Goal: Browse casually: Explore the website without a specific task or goal

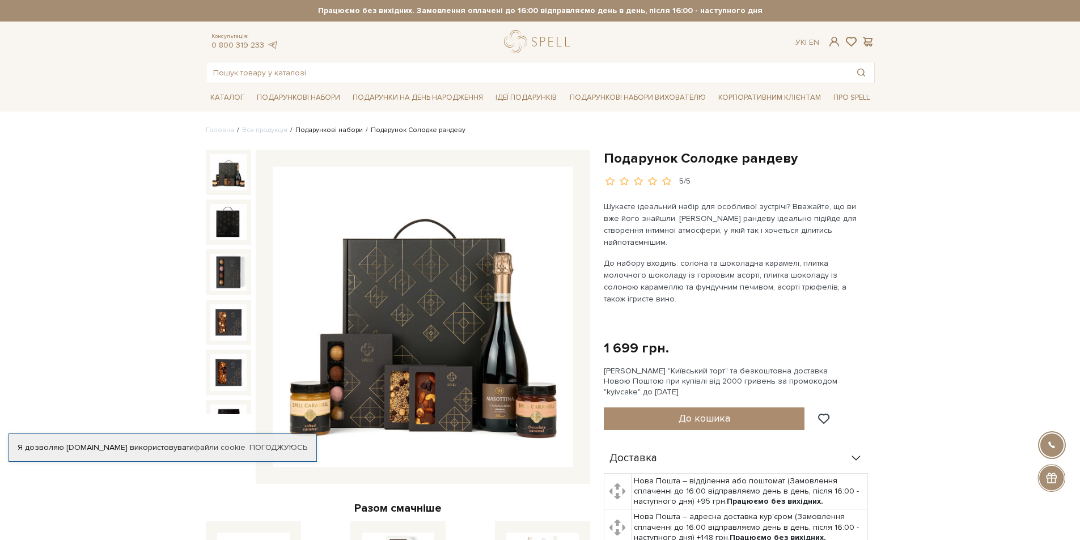
click at [339, 131] on link "Подарункові набори" at bounding box center [328, 130] width 67 height 9
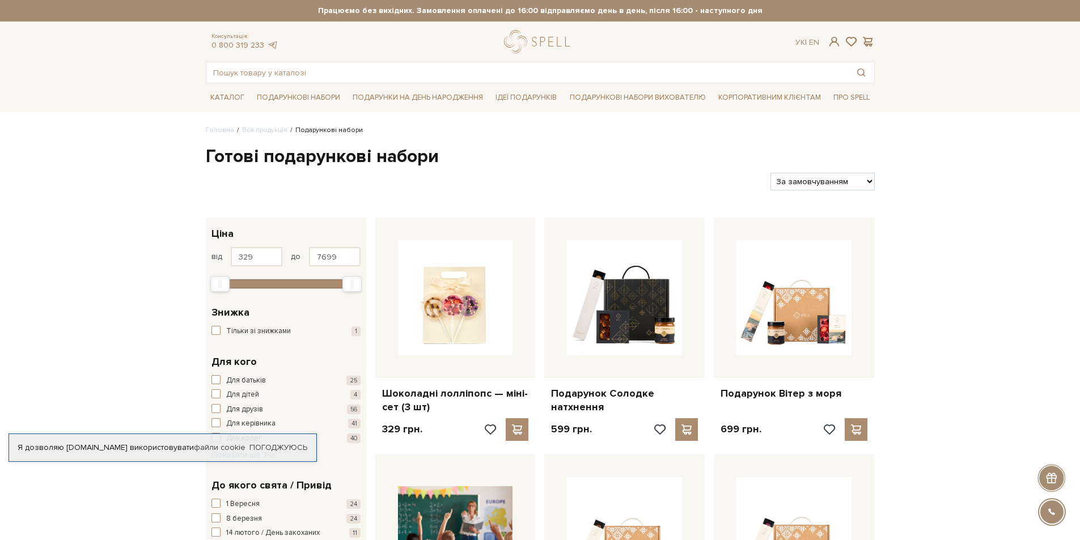
scroll to position [57, 0]
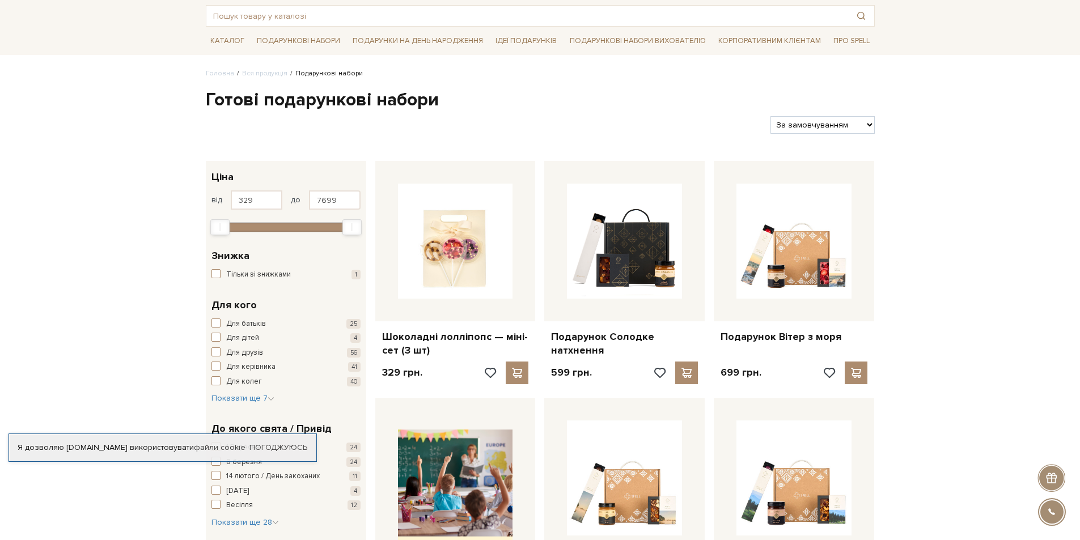
click at [835, 130] on select "За замовчуванням За Ціною (зростання) За Ціною (зменшення) Новинки За популярні…" at bounding box center [822, 125] width 104 height 18
select select "https://spellchocolate.com/our-productions/podarunkovi-box/?sort=p.price&order=…"
click at [770, 116] on select "За замовчуванням За Ціною (зростання) За Ціною (зменшення) Новинки За популярні…" at bounding box center [822, 125] width 104 height 18
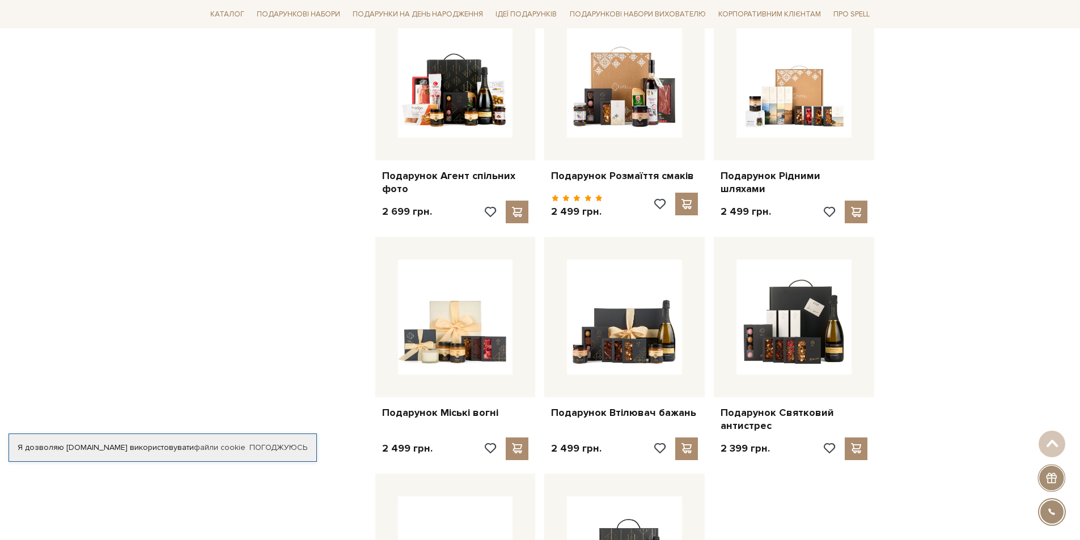
scroll to position [964, 0]
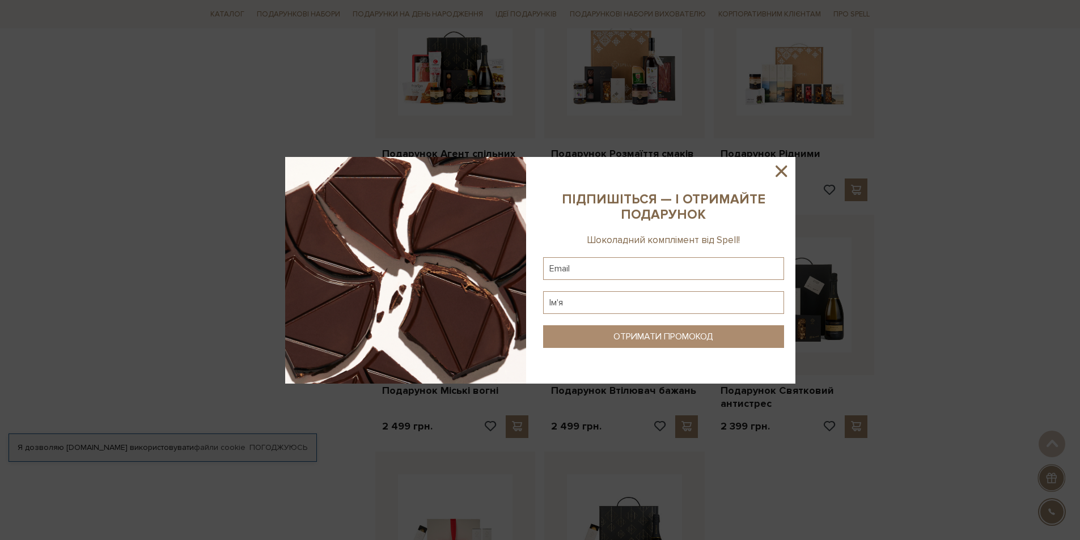
click at [782, 169] on icon at bounding box center [780, 170] width 11 height 11
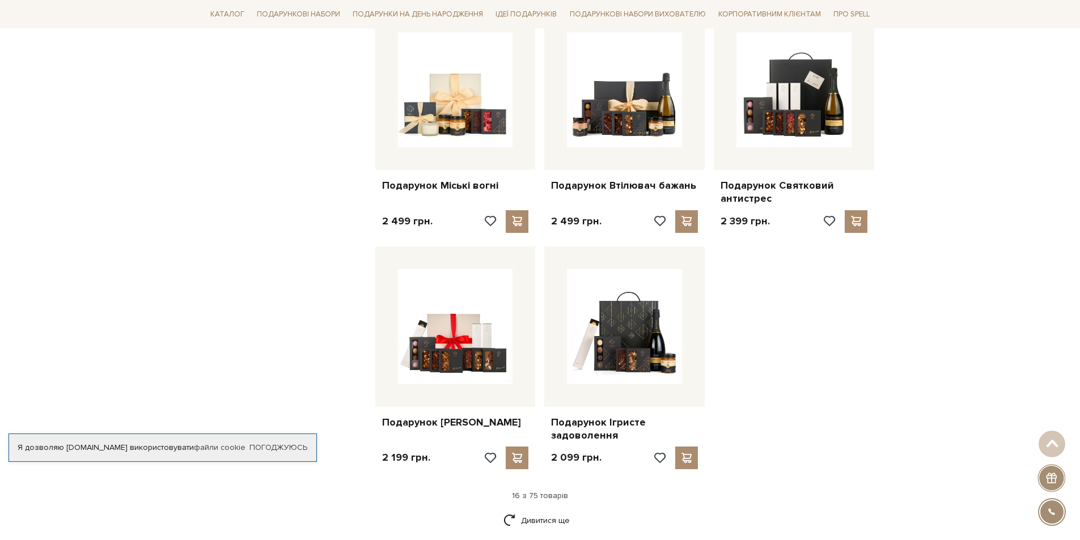
scroll to position [1190, 0]
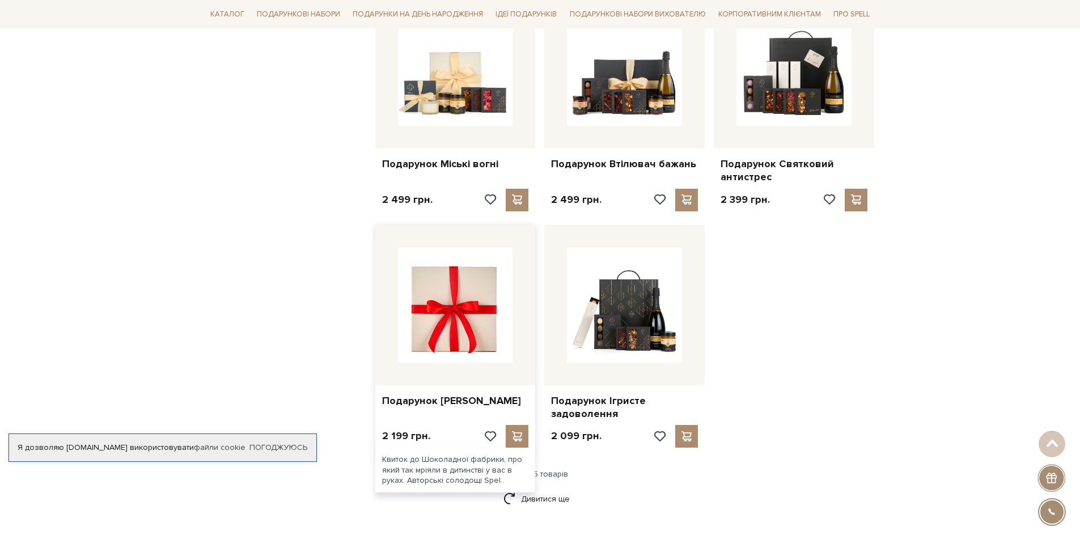
click at [465, 319] on img at bounding box center [455, 305] width 115 height 115
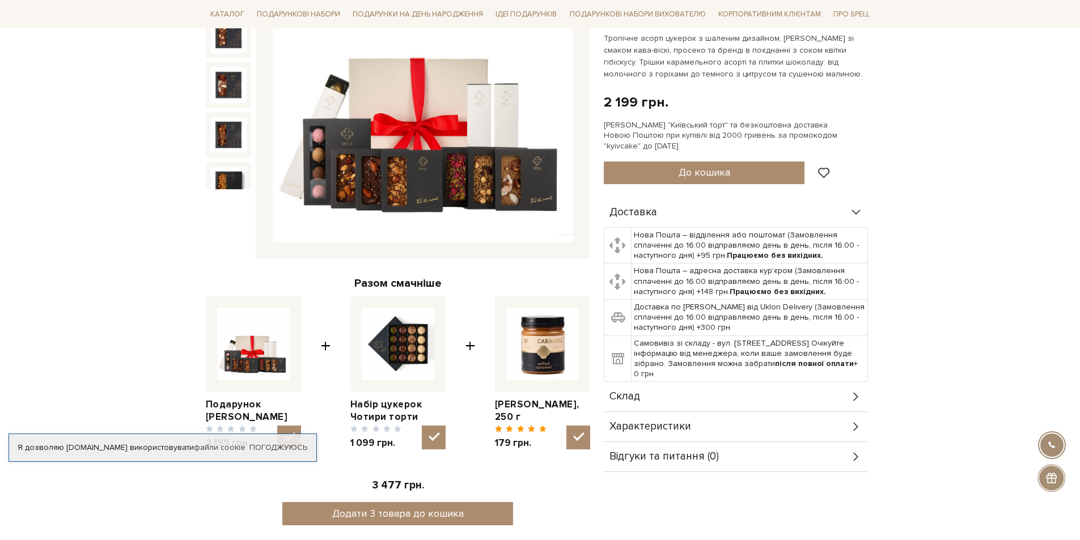
scroll to position [57, 0]
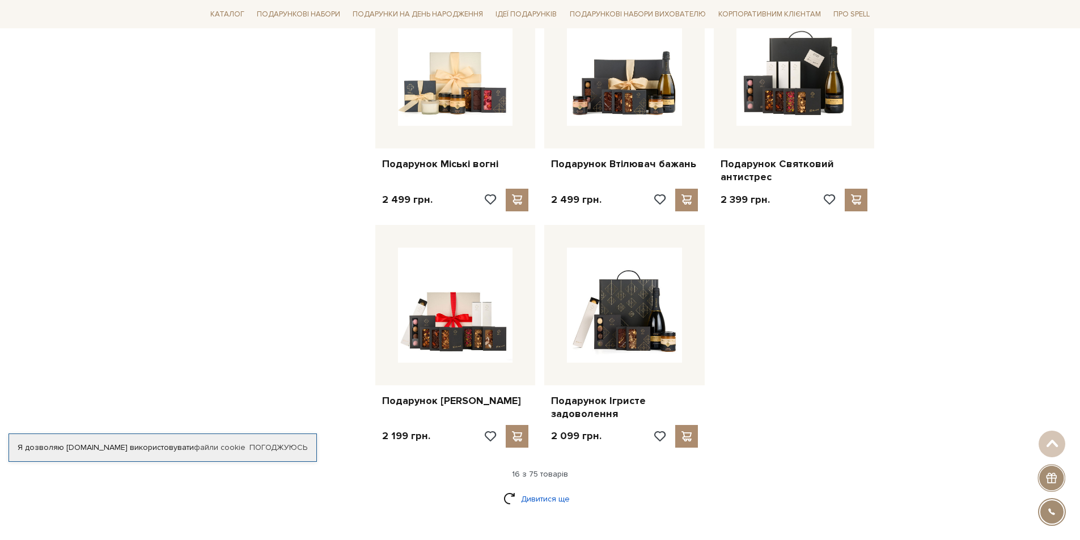
click at [540, 499] on link "Дивитися ще" at bounding box center [540, 499] width 74 height 20
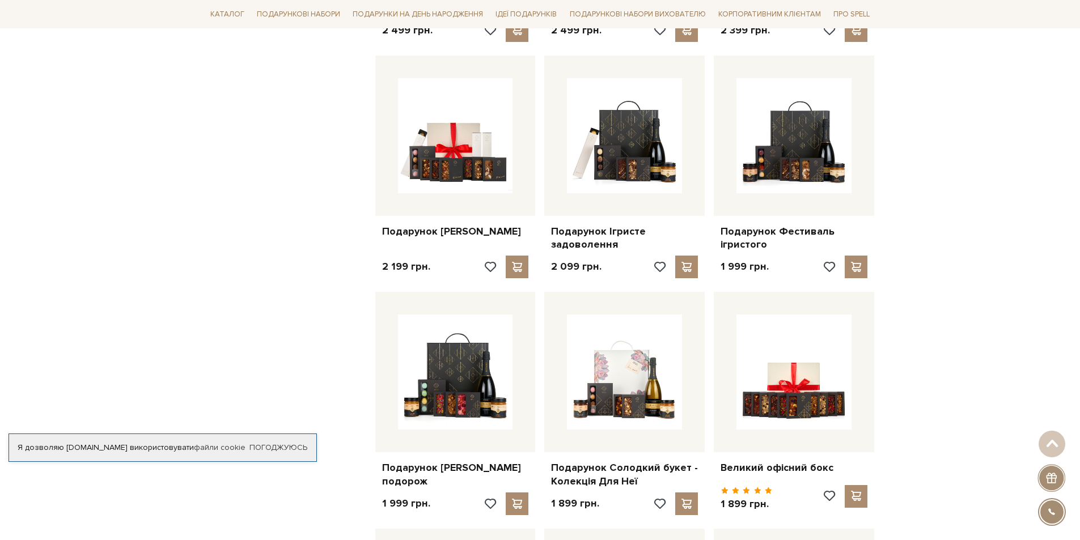
scroll to position [1360, 0]
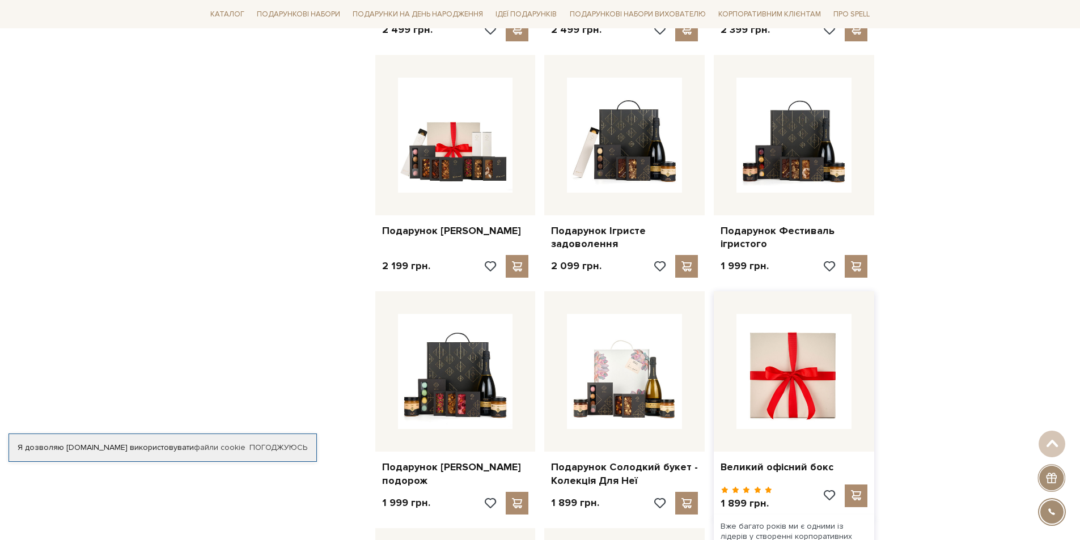
click at [812, 405] on img at bounding box center [793, 371] width 115 height 115
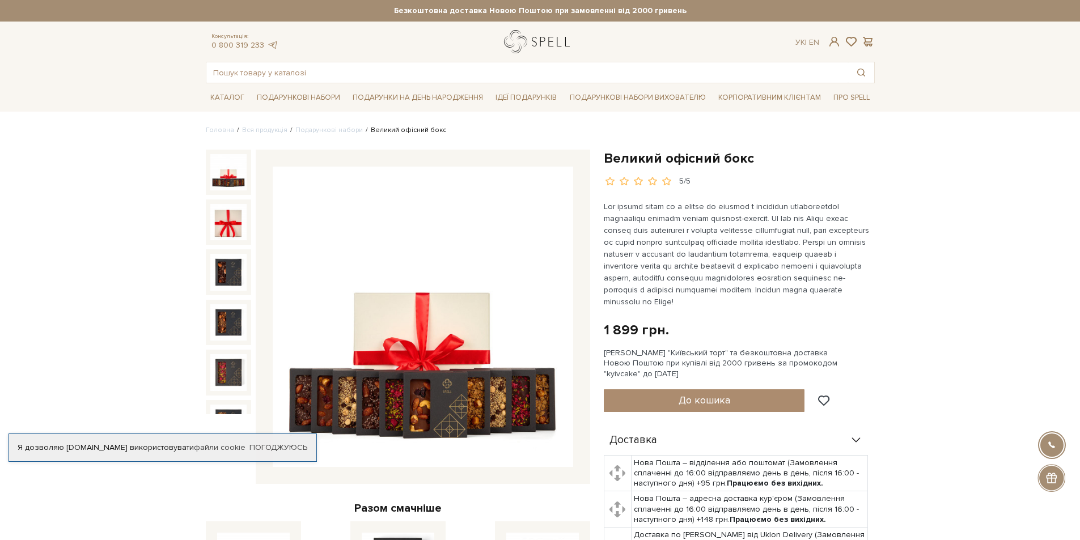
drag, startPoint x: 1024, startPoint y: 173, endPoint x: 508, endPoint y: 35, distance: 534.0
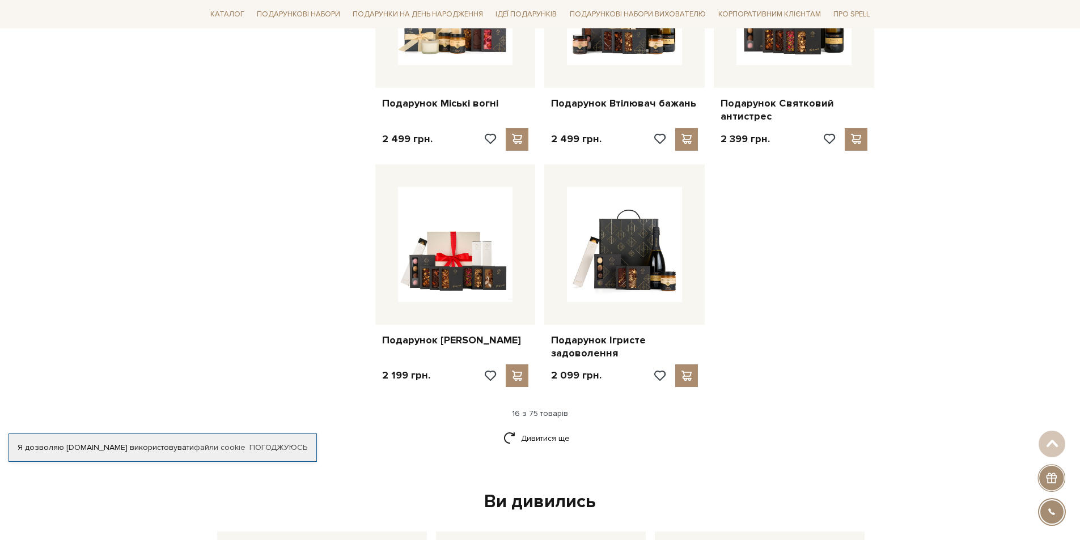
scroll to position [1247, 0]
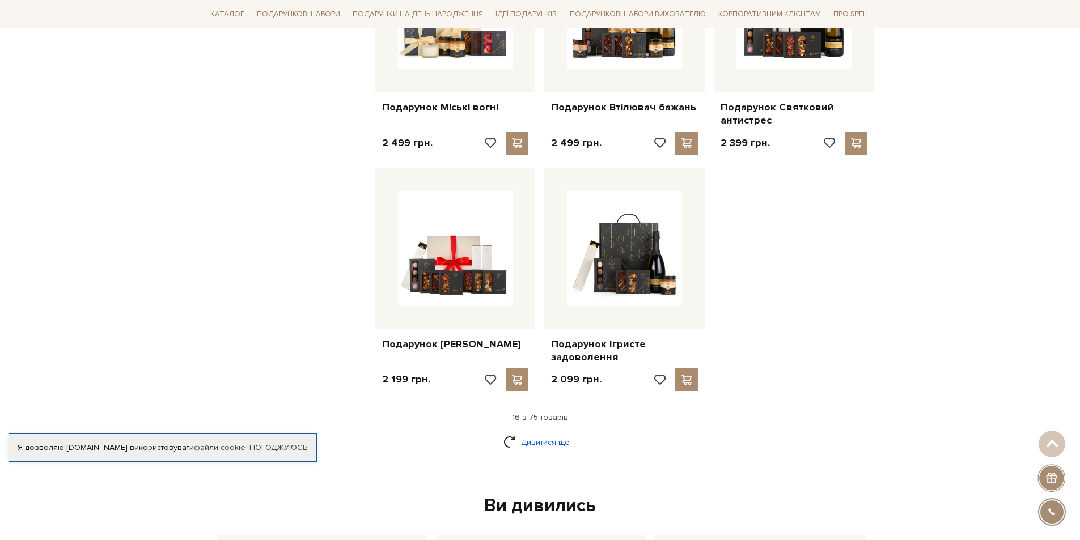
click at [528, 445] on link "Дивитися ще" at bounding box center [540, 442] width 74 height 20
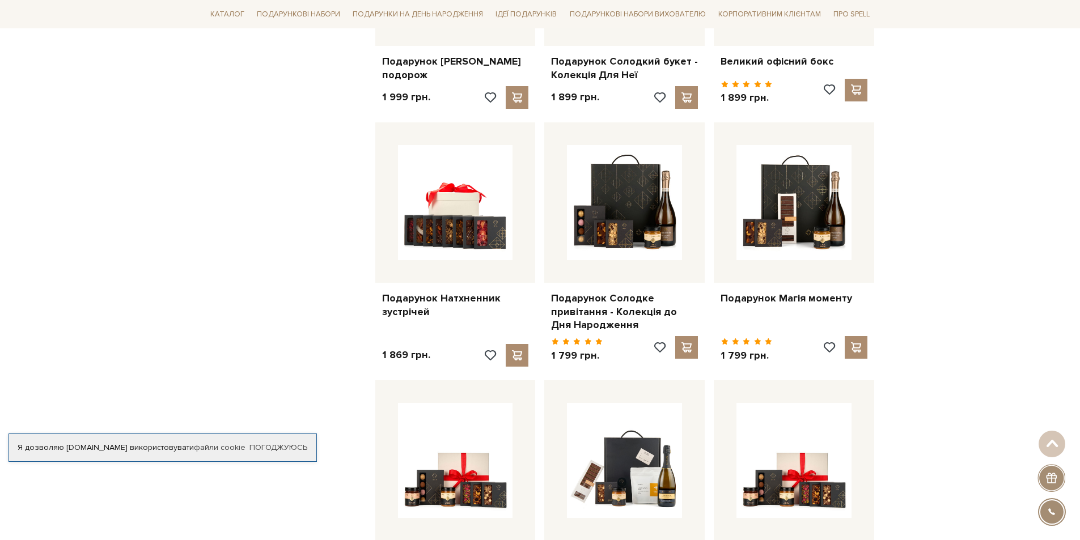
scroll to position [1870, 0]
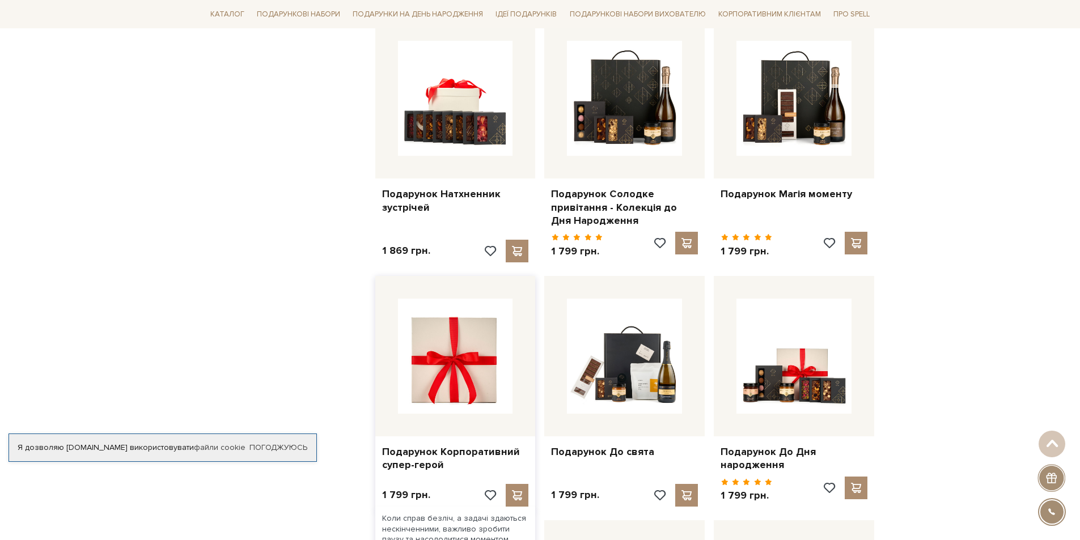
click at [446, 382] on img at bounding box center [455, 356] width 115 height 115
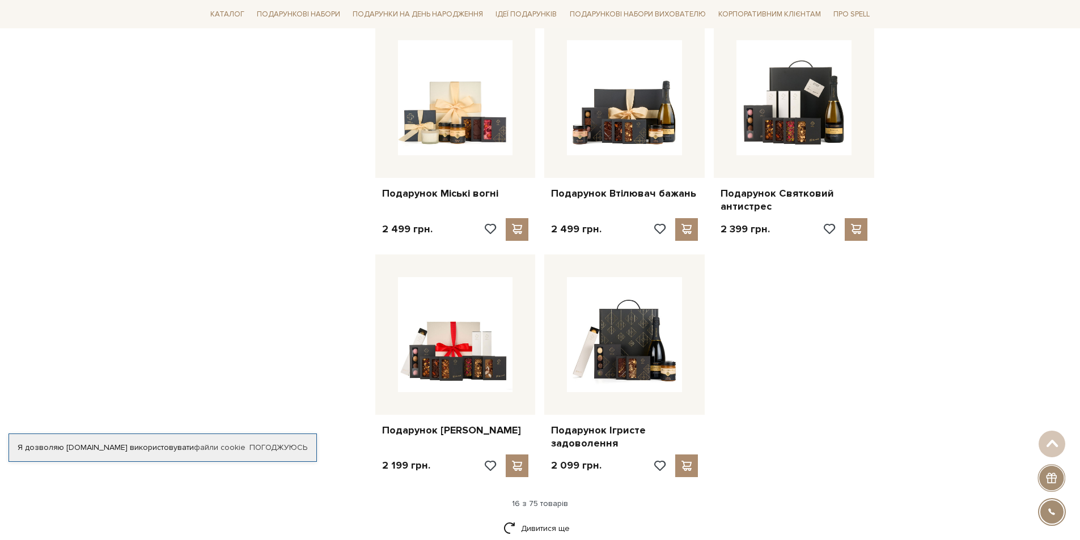
scroll to position [1304, 0]
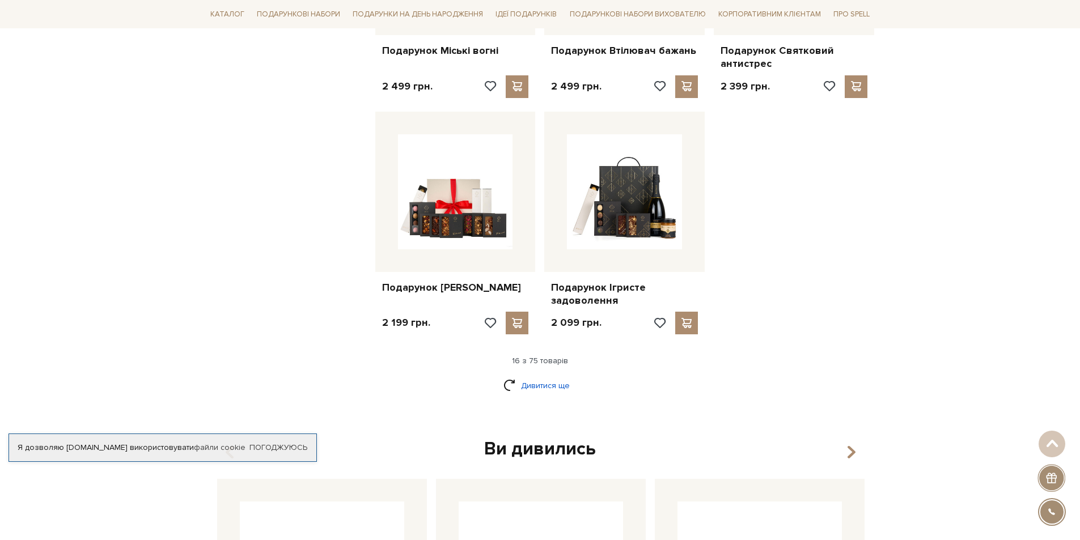
click at [541, 385] on link "Дивитися ще" at bounding box center [540, 386] width 74 height 20
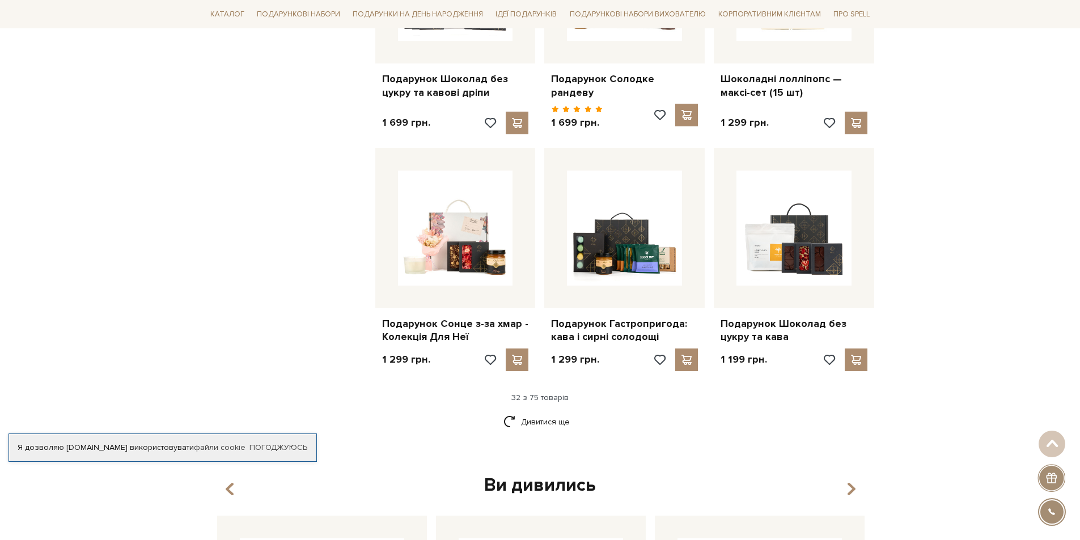
scroll to position [2494, 0]
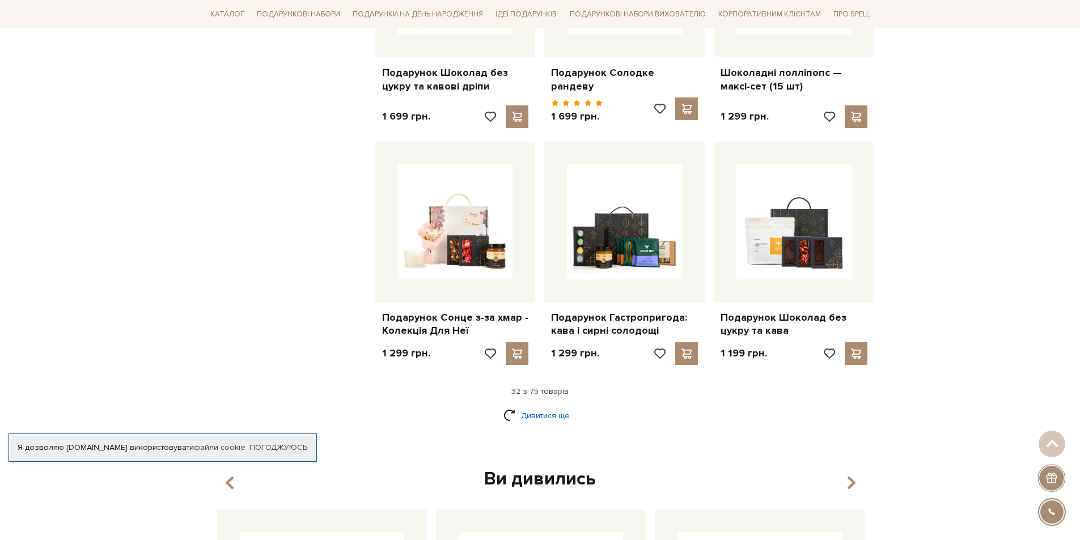
click at [540, 406] on link "Дивитися ще" at bounding box center [540, 416] width 74 height 20
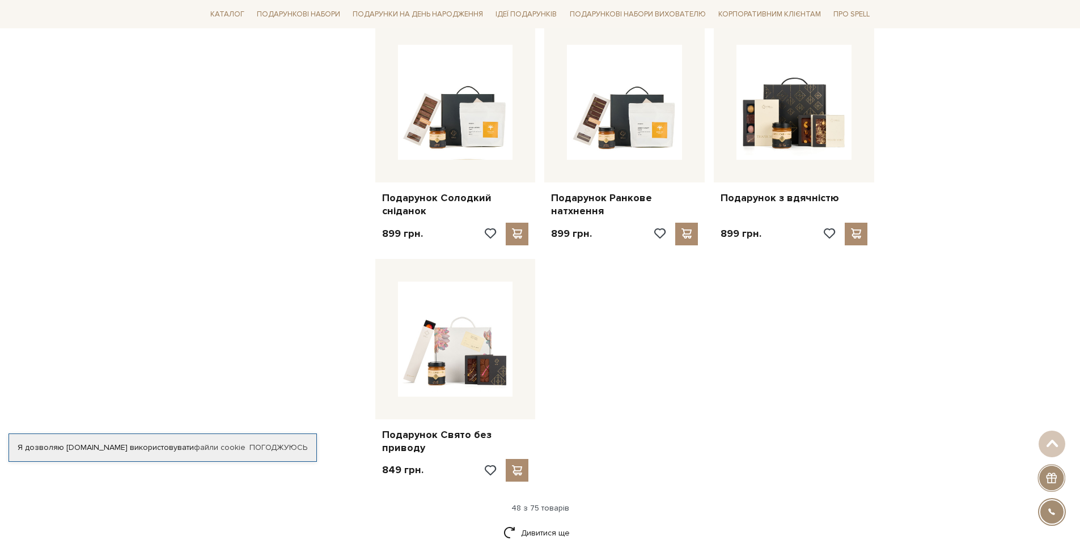
scroll to position [3854, 0]
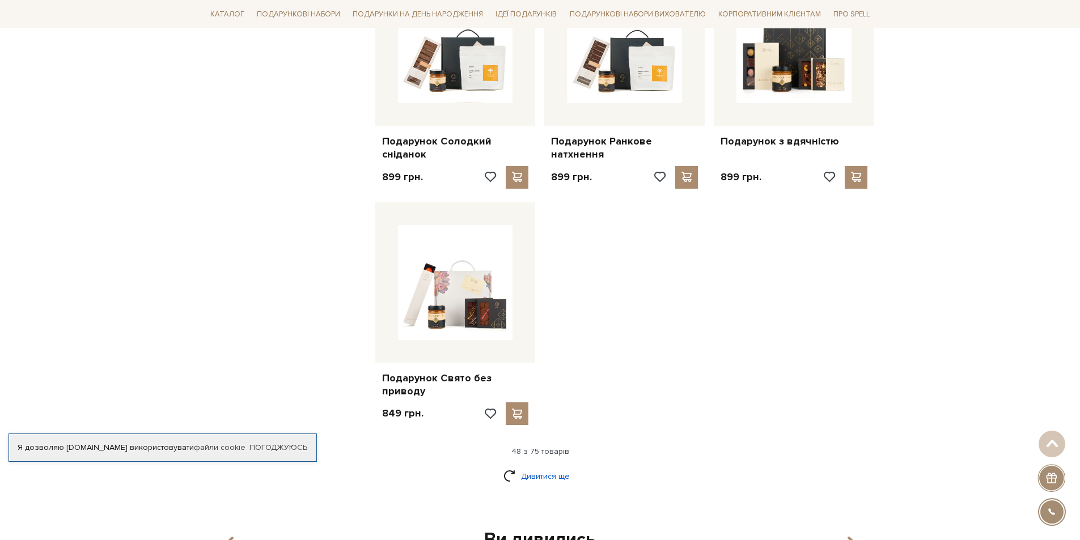
click at [541, 471] on link "Дивитися ще" at bounding box center [540, 476] width 74 height 20
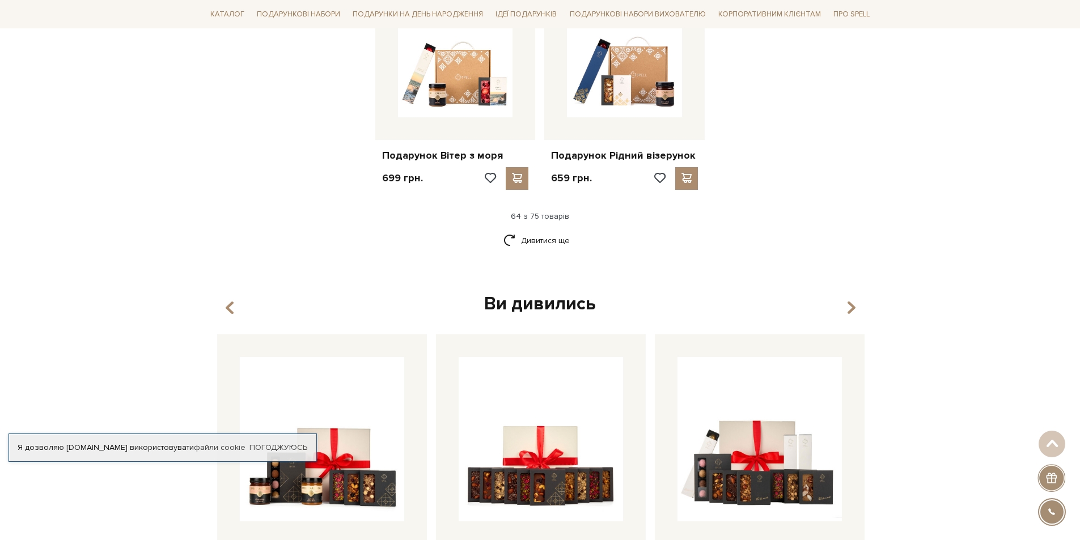
scroll to position [5271, 0]
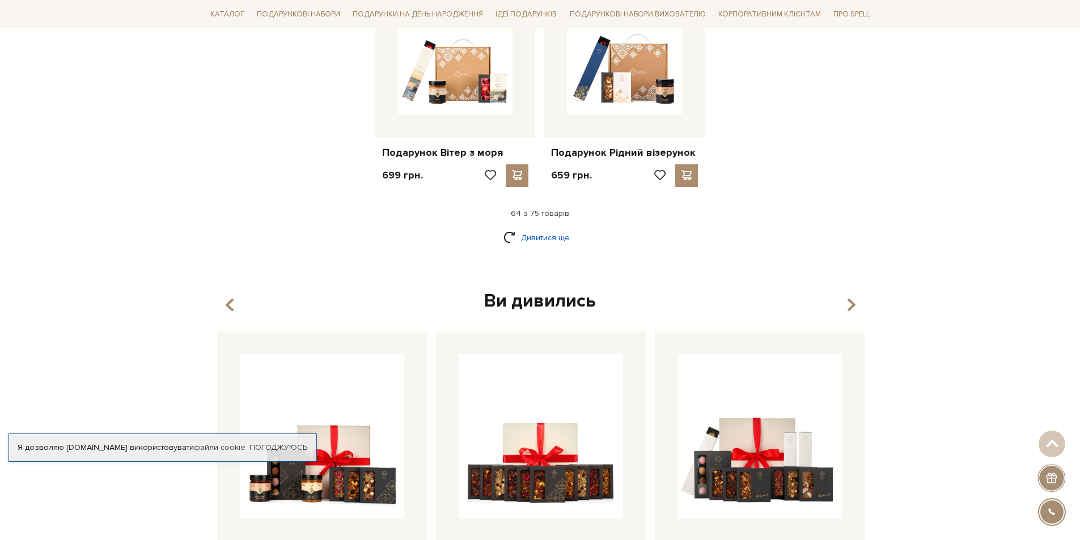
click at [540, 230] on link "Дивитися ще" at bounding box center [540, 238] width 74 height 20
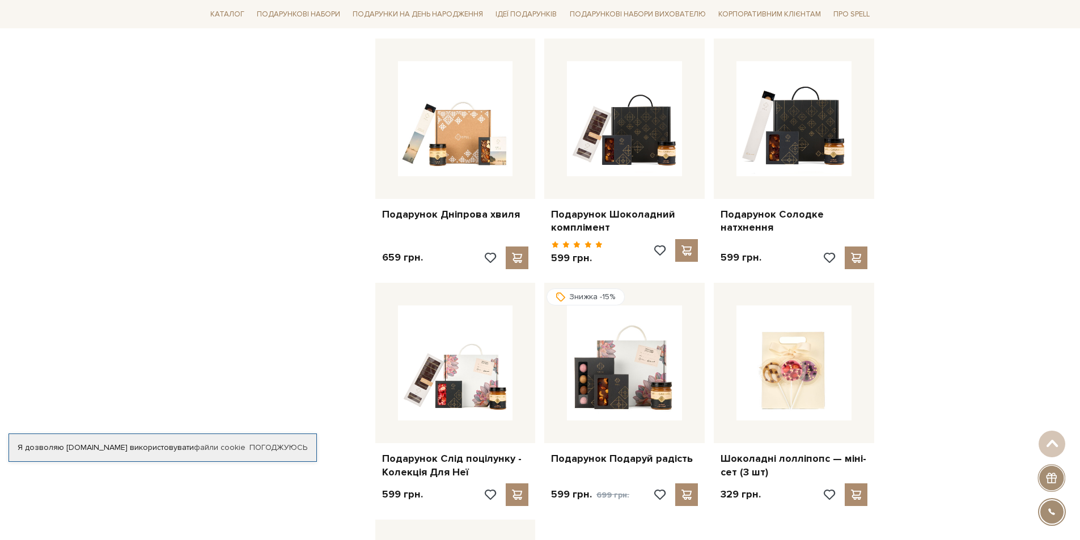
scroll to position [5668, 0]
